Goal: Task Accomplishment & Management: Use online tool/utility

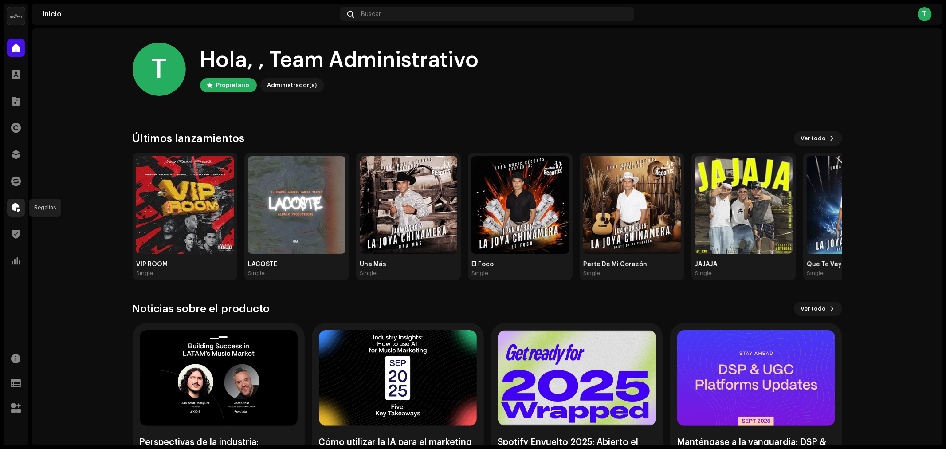
click at [18, 207] on span at bounding box center [16, 207] width 9 height 7
click at [12, 209] on span at bounding box center [16, 207] width 9 height 7
click at [91, 138] on home-home "T Hola, , Team Administrativo Propietario Administrador(a) Consulte las últimas…" at bounding box center [487, 259] width 911 height 463
click at [15, 204] on span at bounding box center [16, 207] width 9 height 7
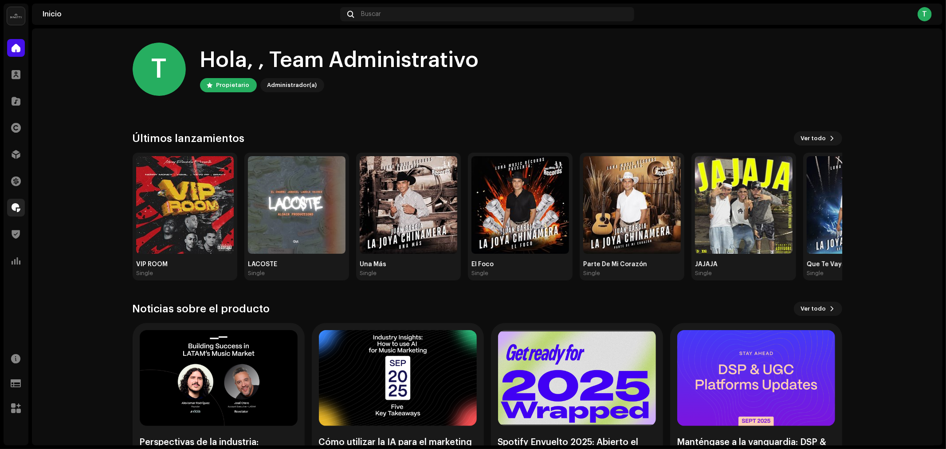
click at [15, 201] on div at bounding box center [16, 208] width 18 height 18
click at [15, 205] on span at bounding box center [16, 207] width 9 height 7
click at [16, 201] on div at bounding box center [16, 208] width 18 height 18
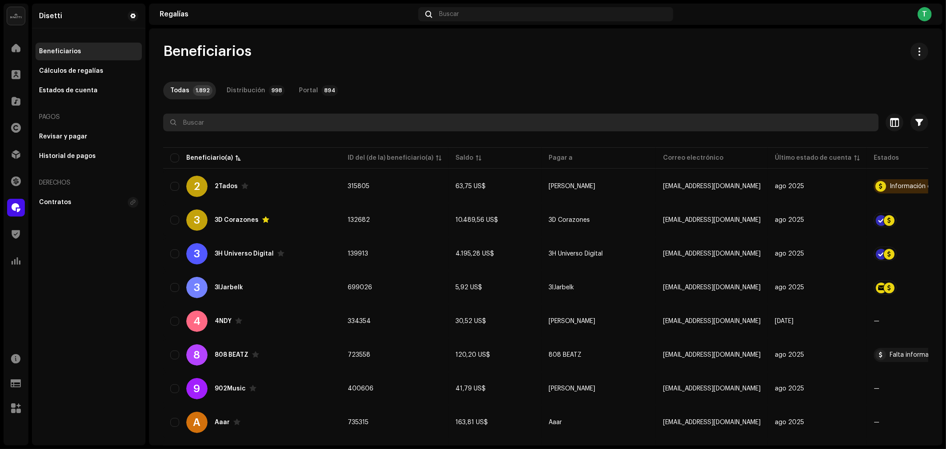
click at [225, 121] on input "text" at bounding box center [521, 123] width 716 height 18
drag, startPoint x: 276, startPoint y: 136, endPoint x: 281, endPoint y: 130, distance: 7.6
click at [280, 131] on re-o-filter-bar "Seleccionado 0 Seleccionar todo 1892 Opciones Filtros Estado Activo Pago bloque…" at bounding box center [545, 130] width 765 height 32
click at [285, 127] on input "text" at bounding box center [521, 123] width 716 height 18
paste input "450662"
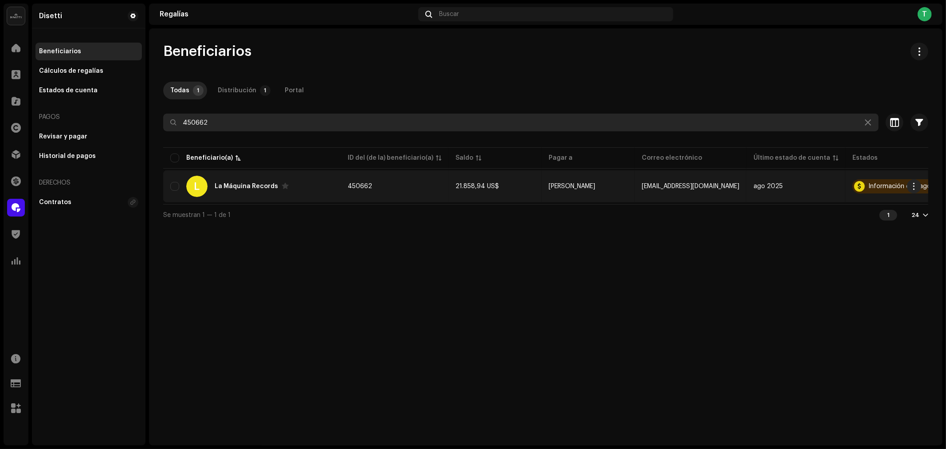
type input "450662"
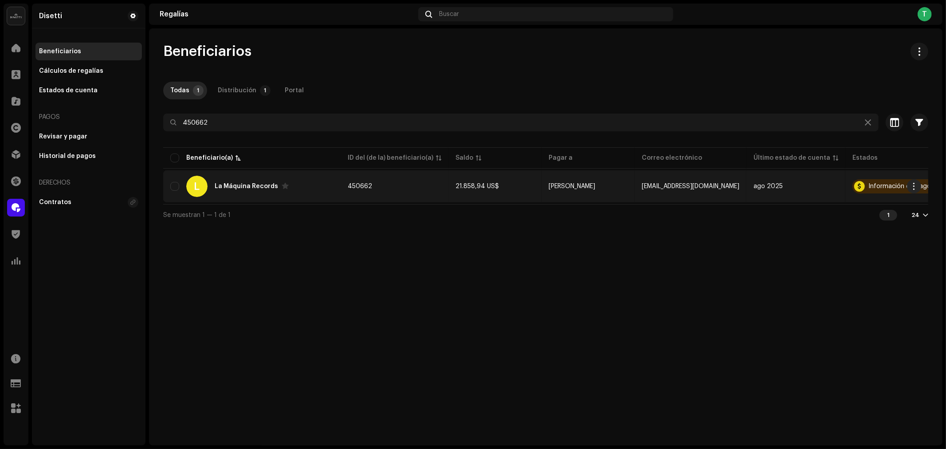
click at [252, 192] on div "L La Máquina Records" at bounding box center [251, 186] width 163 height 21
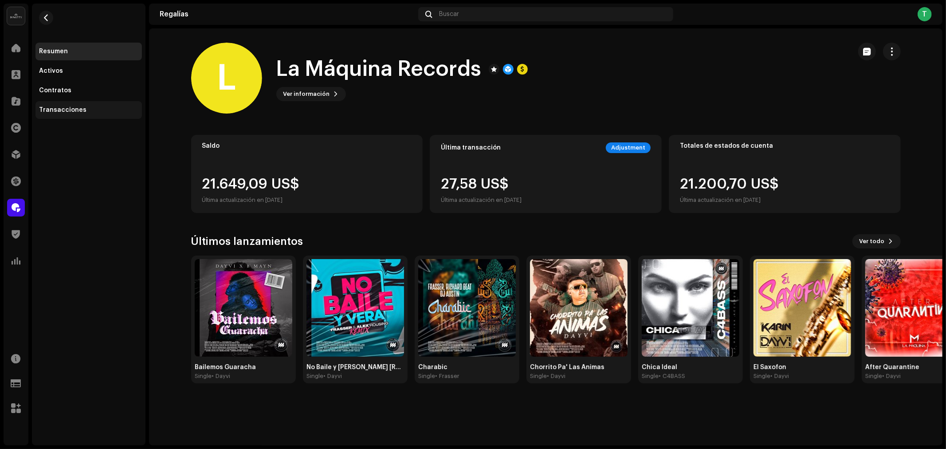
click at [91, 116] on div "Transacciones" at bounding box center [88, 110] width 106 height 18
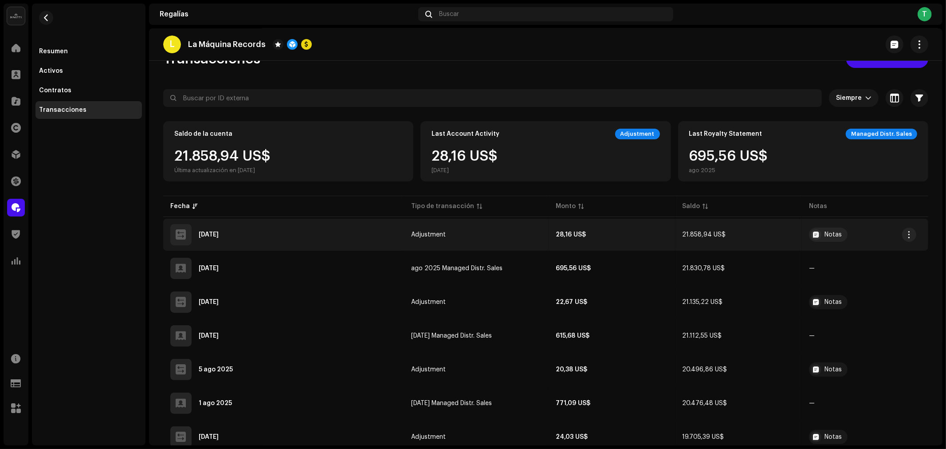
scroll to position [49, 0]
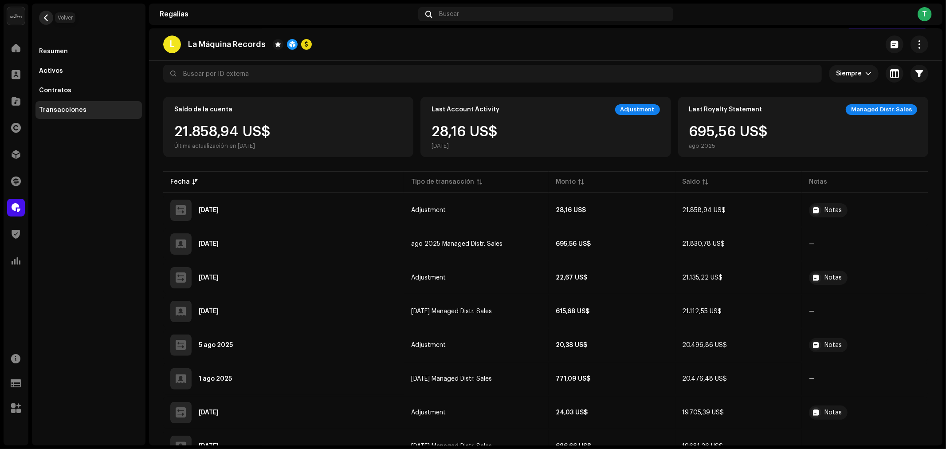
click at [44, 18] on span "button" at bounding box center [46, 17] width 7 height 7
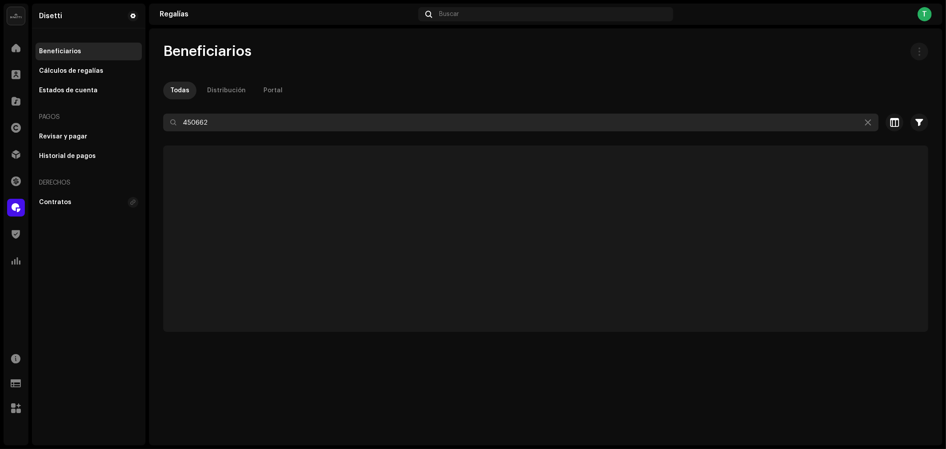
drag, startPoint x: 222, startPoint y: 121, endPoint x: 153, endPoint y: 116, distance: 68.9
click at [153, 116] on div "Beneficiarios Todas Distribución Portal 450662 Seleccionado 0 Seleccionar todo …" at bounding box center [546, 187] width 794 height 289
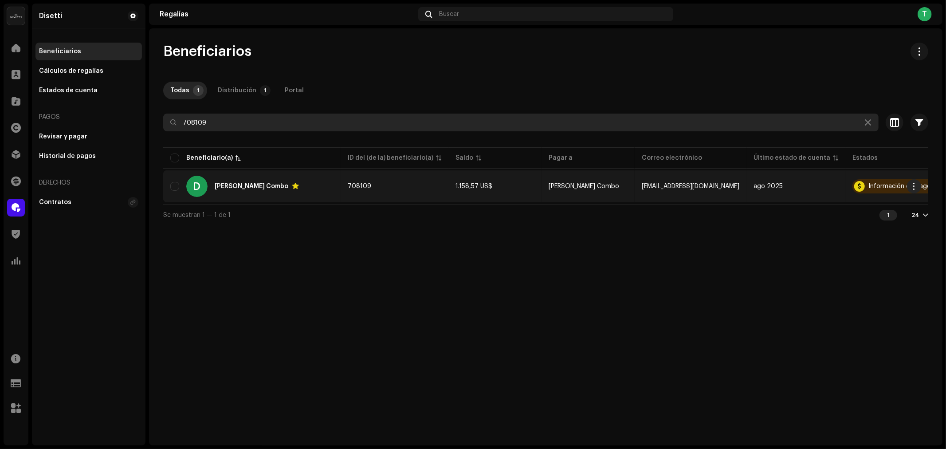
type input "708109"
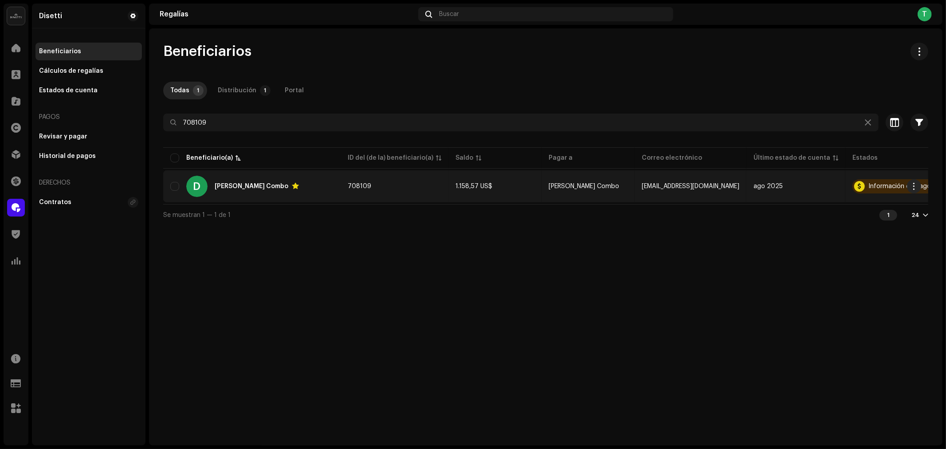
click at [248, 185] on div "[PERSON_NAME] Combo" at bounding box center [252, 186] width 74 height 6
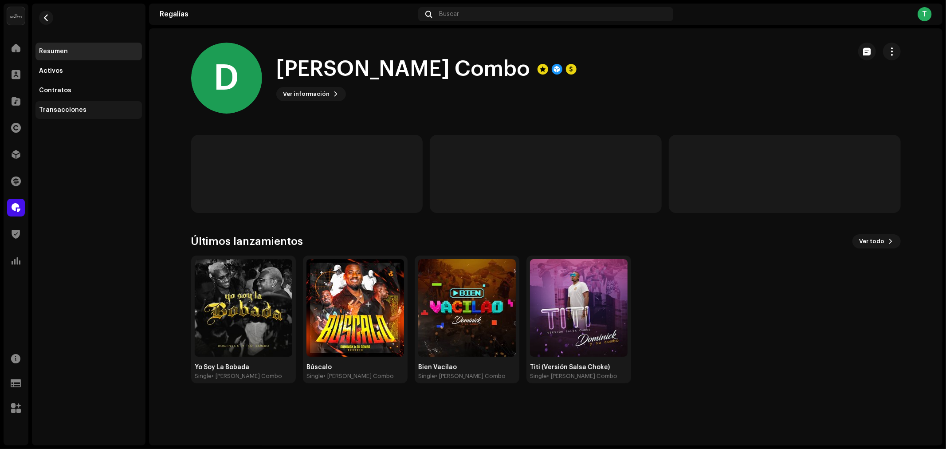
click at [88, 118] on div "Transacciones" at bounding box center [88, 110] width 106 height 18
